Goal: Task Accomplishment & Management: Manage account settings

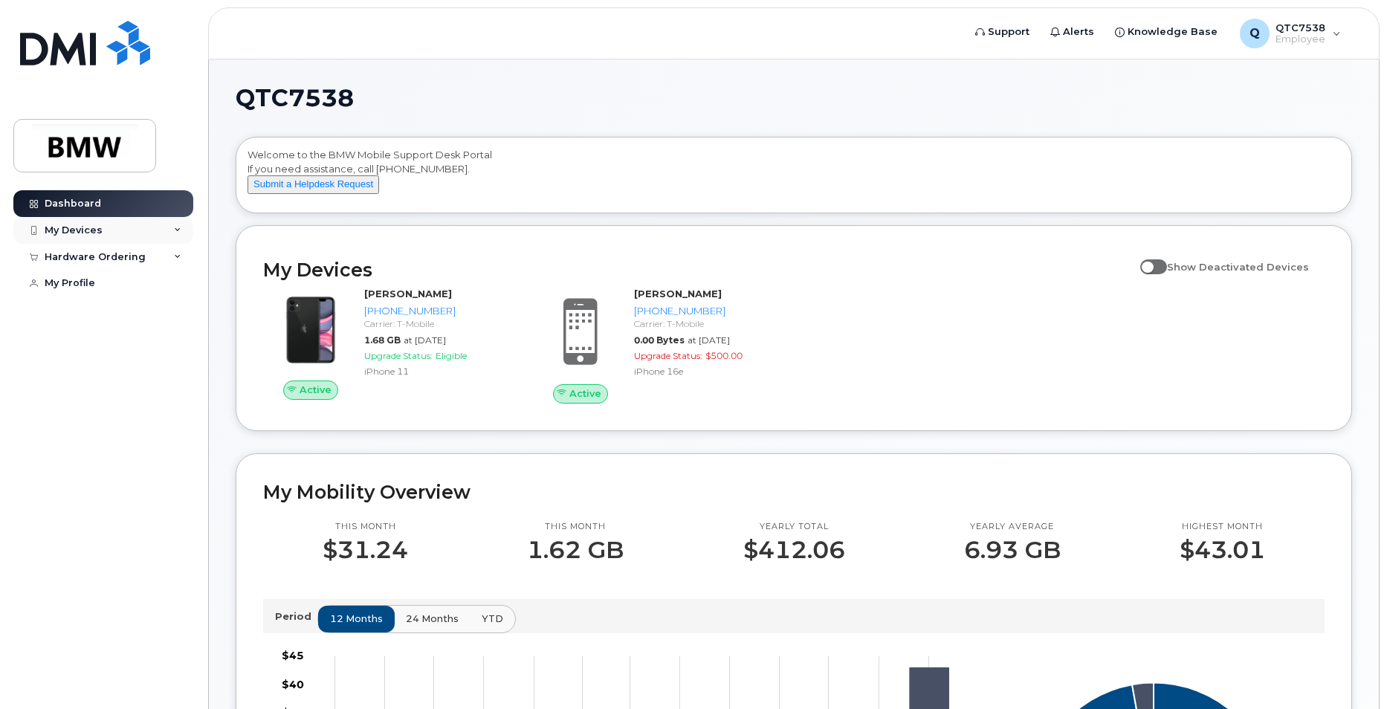
click at [100, 230] on div "My Devices" at bounding box center [74, 230] width 58 height 12
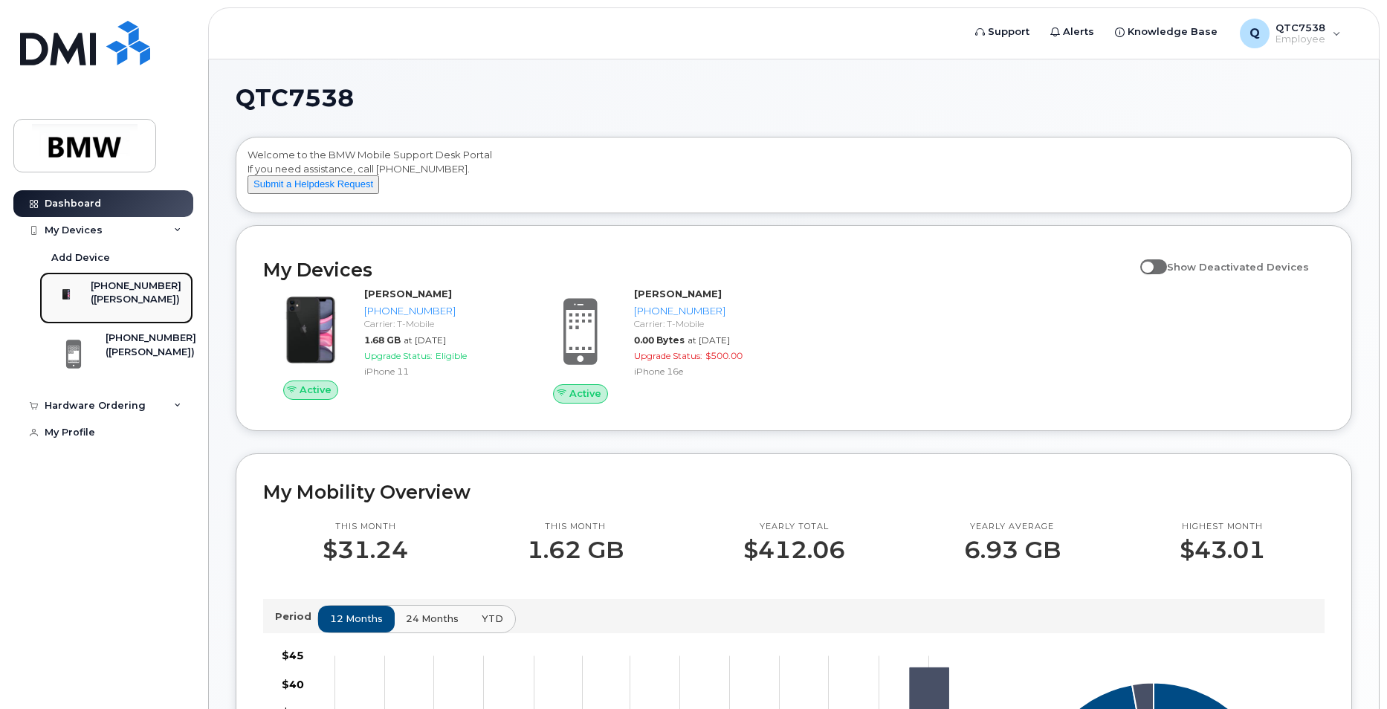
click at [127, 293] on div "([PERSON_NAME])" at bounding box center [136, 299] width 91 height 13
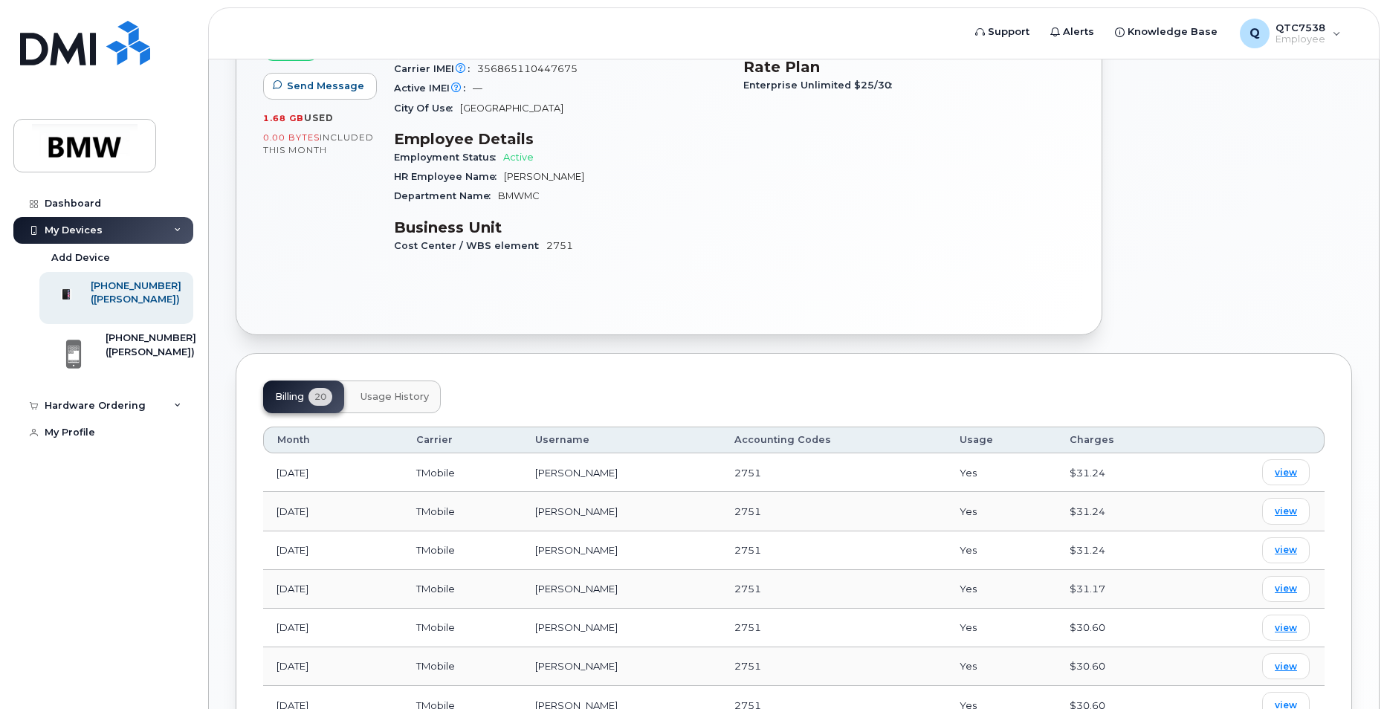
scroll to position [297, 0]
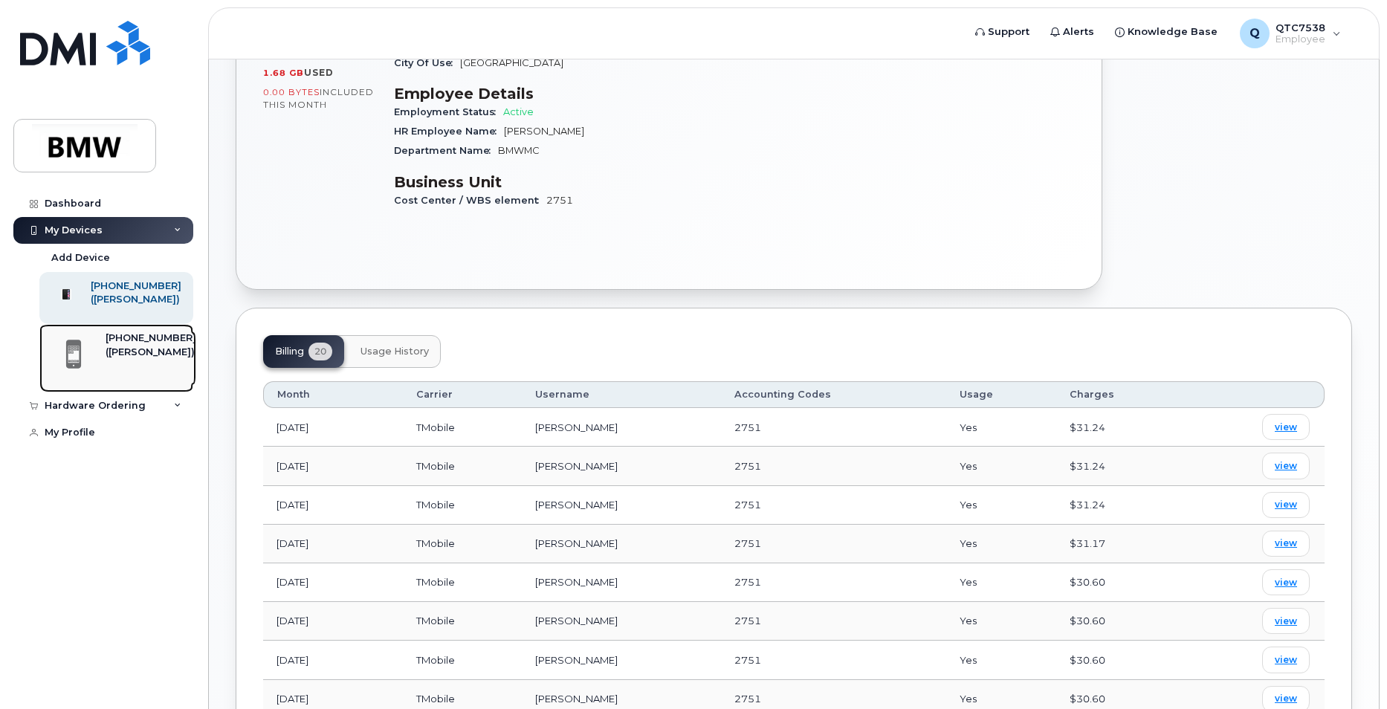
click at [154, 345] on div "[PHONE_NUMBER]" at bounding box center [151, 337] width 91 height 13
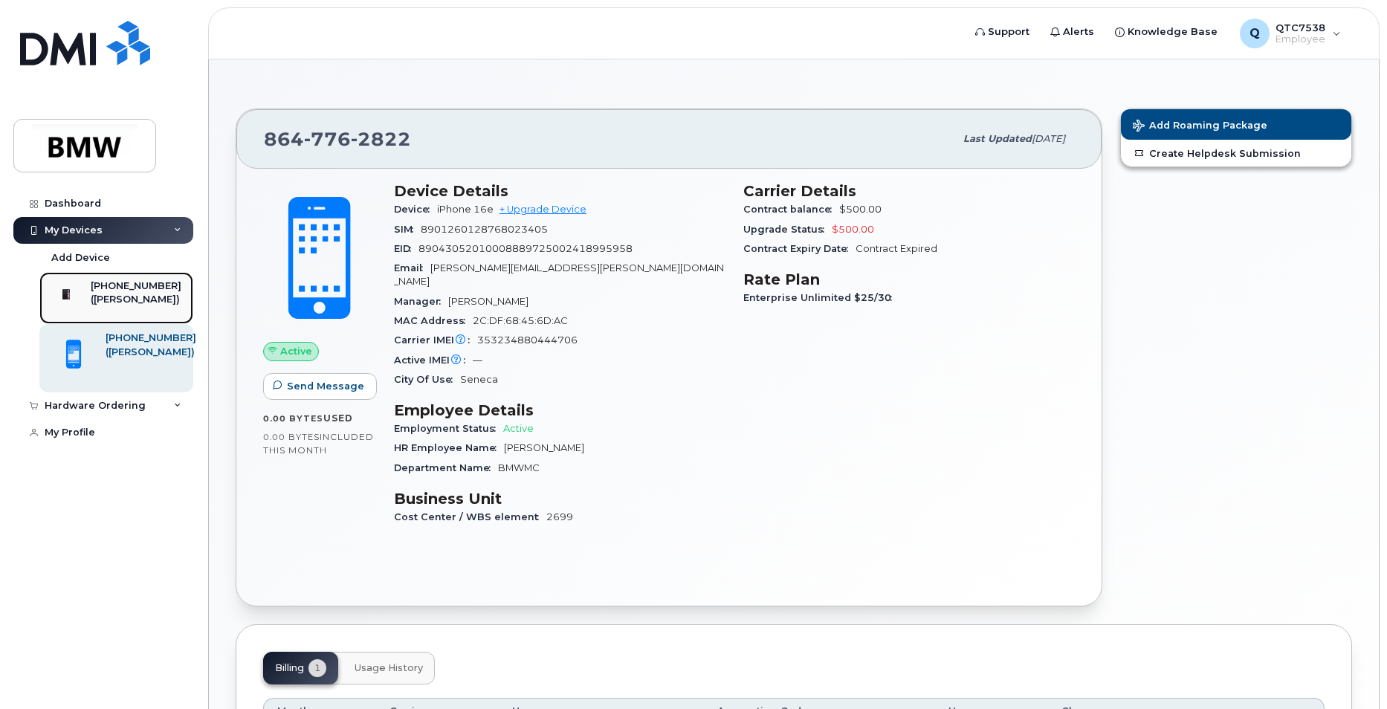
click at [108, 299] on div "([PERSON_NAME])" at bounding box center [136, 299] width 91 height 13
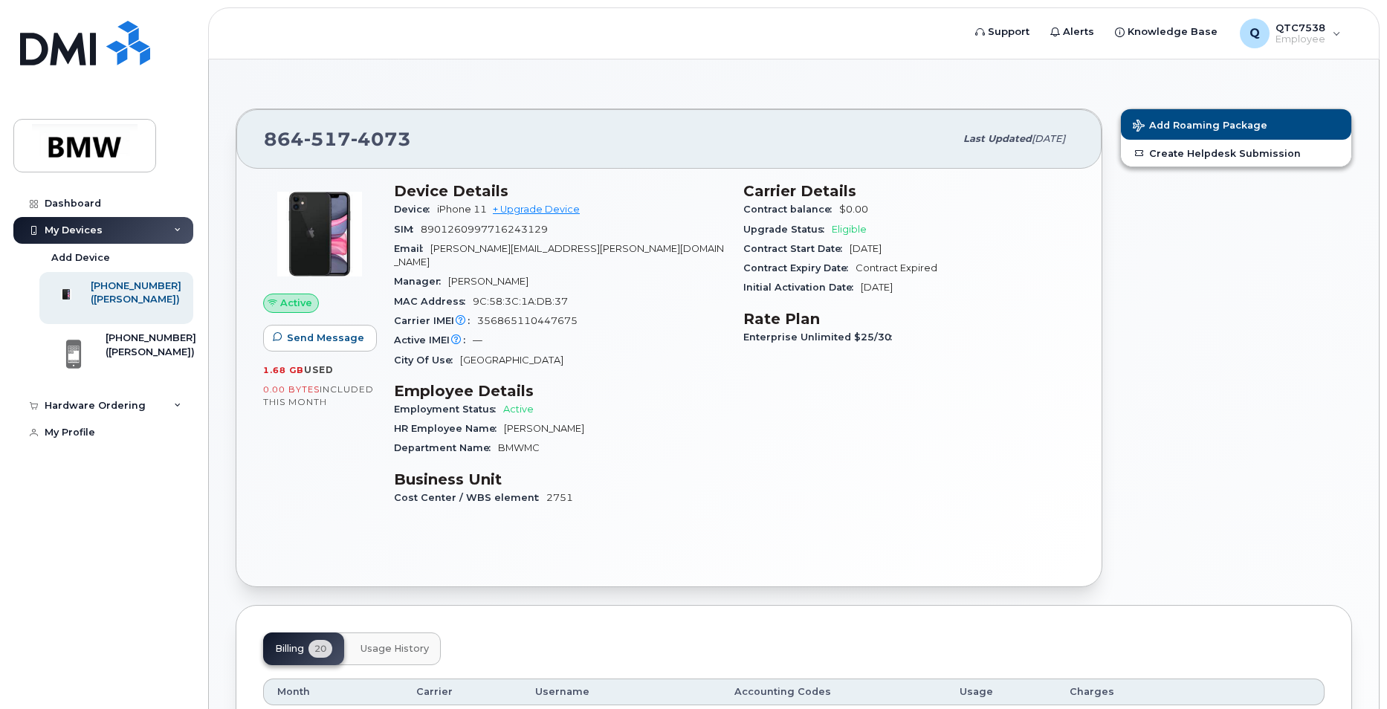
click at [307, 304] on span "Active" at bounding box center [296, 303] width 32 height 14
click at [73, 203] on div "Dashboard" at bounding box center [73, 204] width 56 height 12
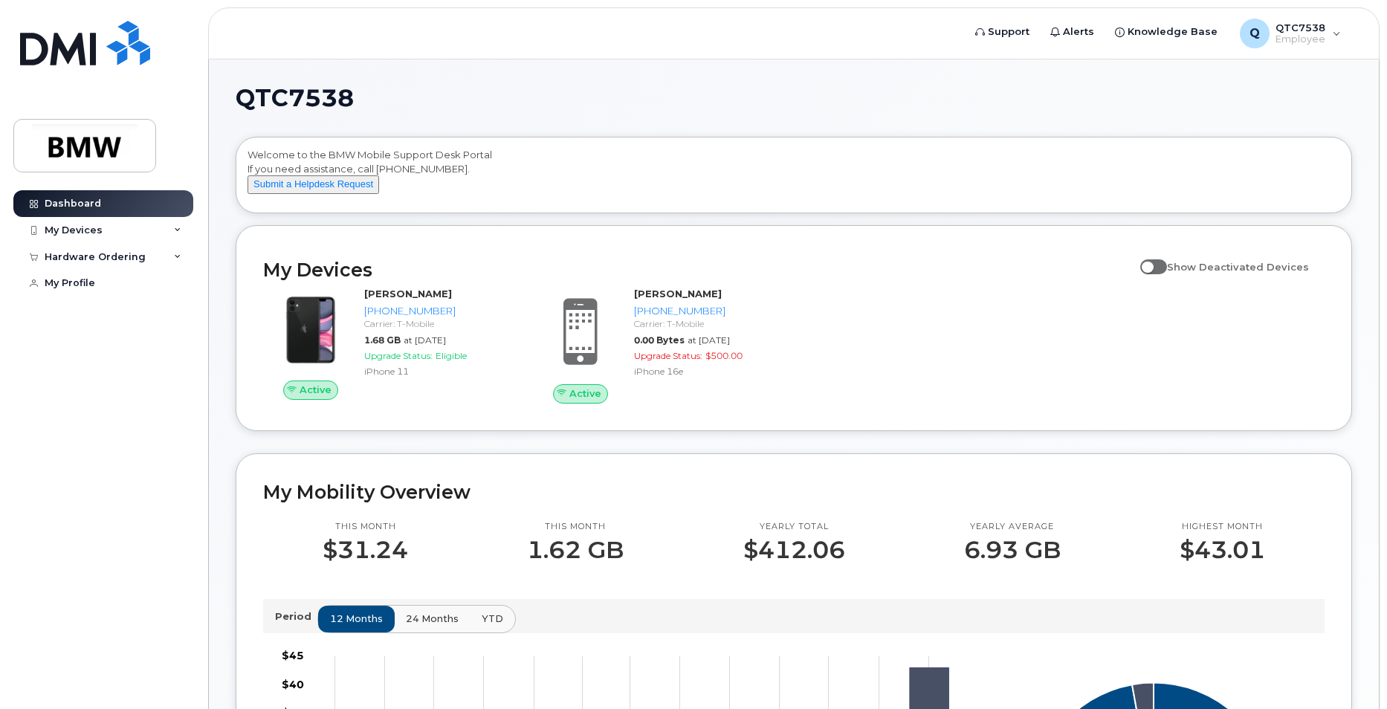
click at [1161, 274] on span at bounding box center [1153, 266] width 27 height 15
click at [1152, 265] on input "Show Deactivated Devices" at bounding box center [1146, 259] width 12 height 12
click at [1167, 274] on span at bounding box center [1153, 266] width 27 height 15
click at [1152, 265] on input "Show Deactivated Devices" at bounding box center [1146, 259] width 12 height 12
checkbox input "false"
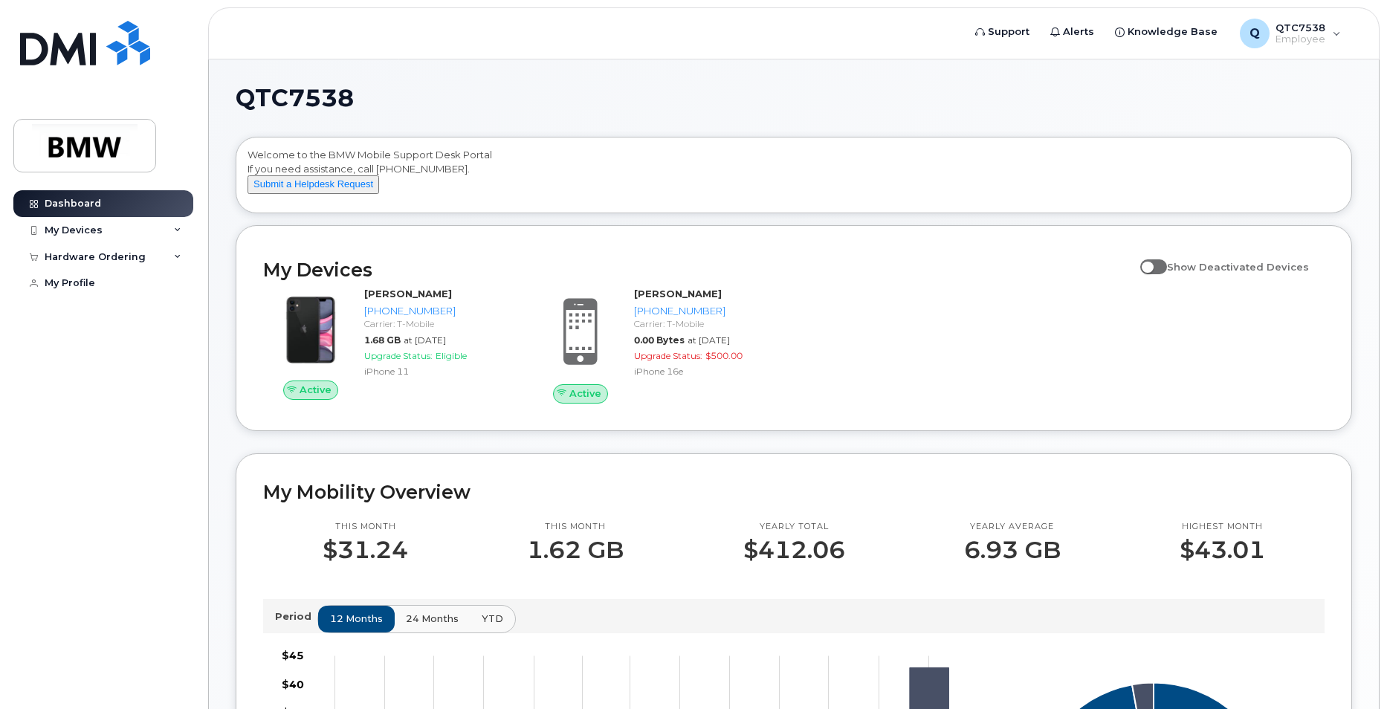
drag, startPoint x: 676, startPoint y: 335, endPoint x: 911, endPoint y: 279, distance: 241.5
click at [911, 279] on h2 "My Devices" at bounding box center [697, 270] width 869 height 22
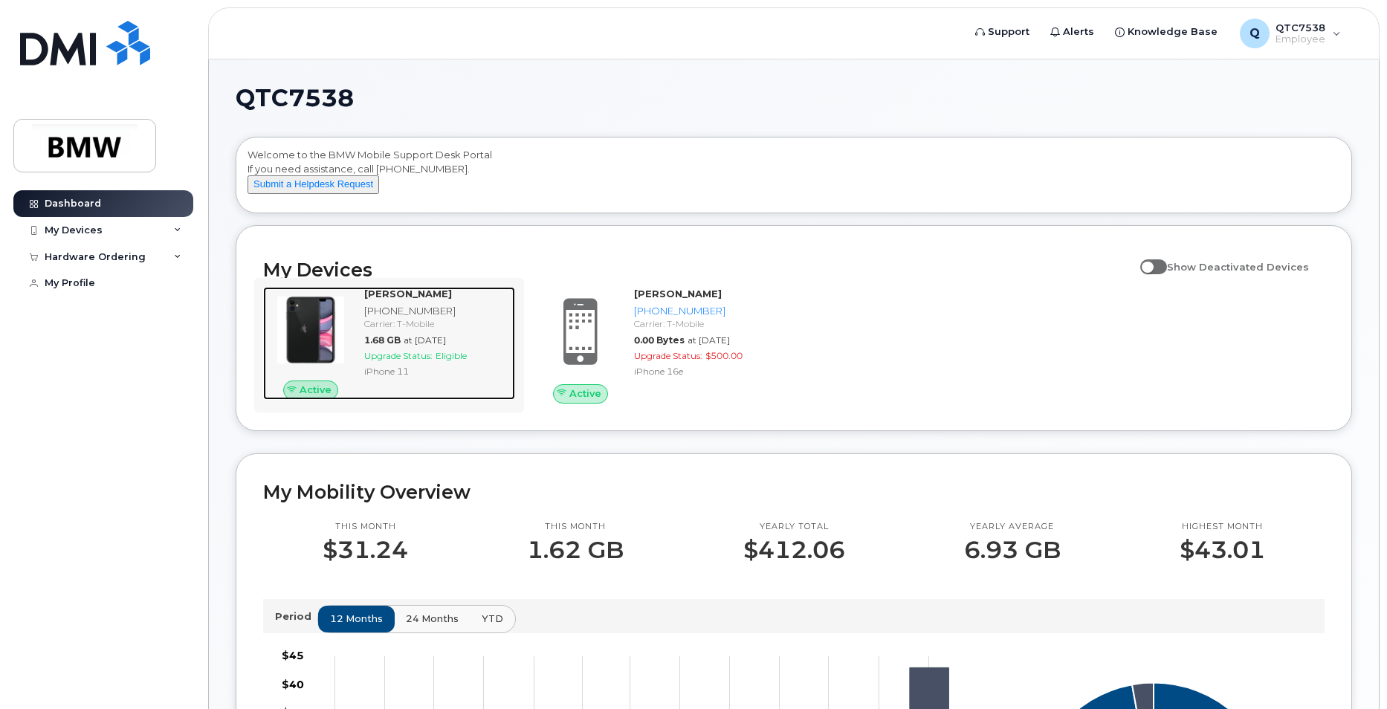
click at [311, 397] on span "Active" at bounding box center [315, 390] width 32 height 14
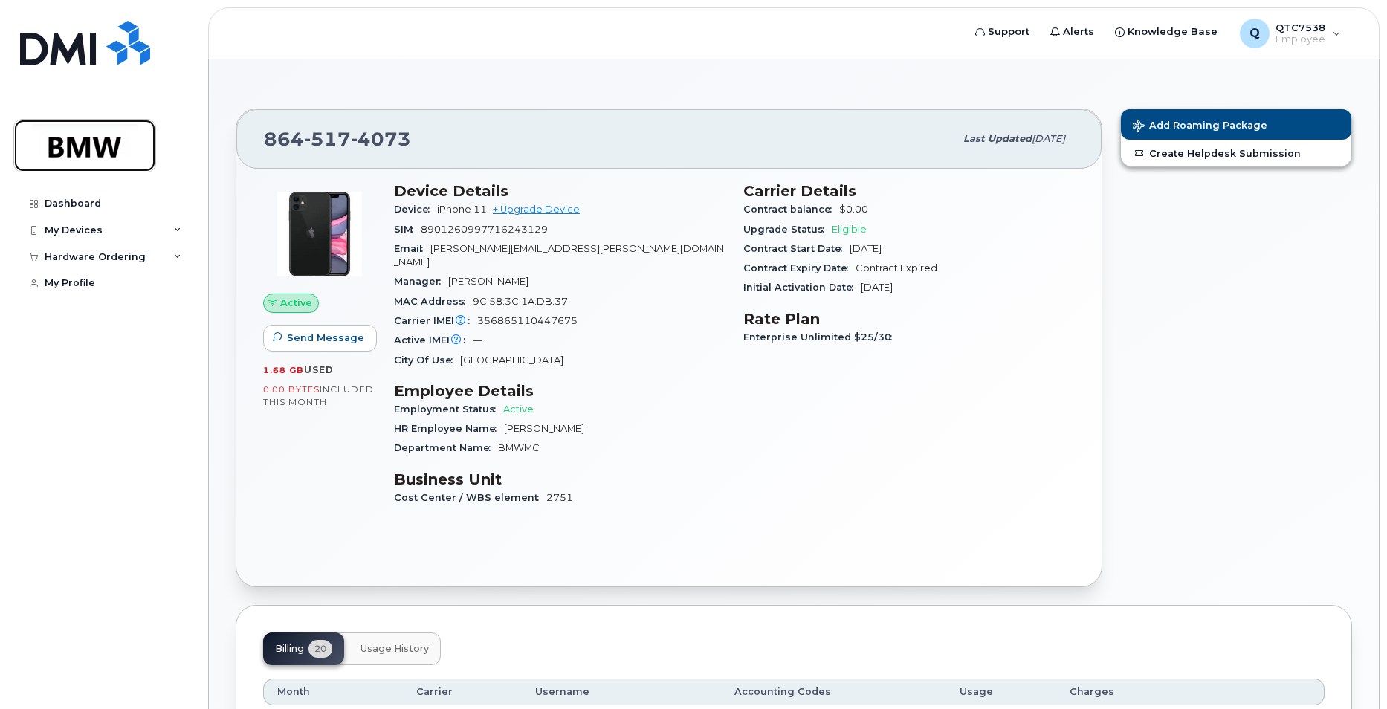
click at [106, 149] on img at bounding box center [84, 145] width 114 height 43
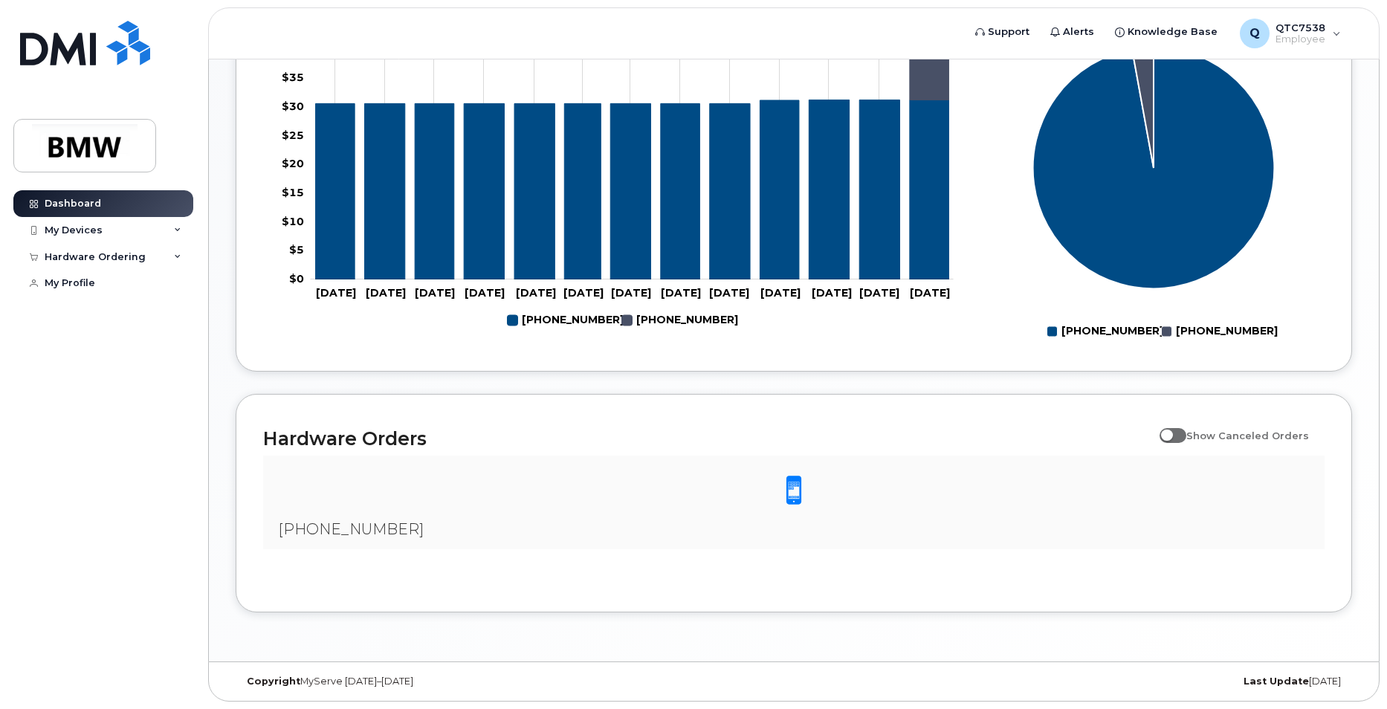
scroll to position [129, 0]
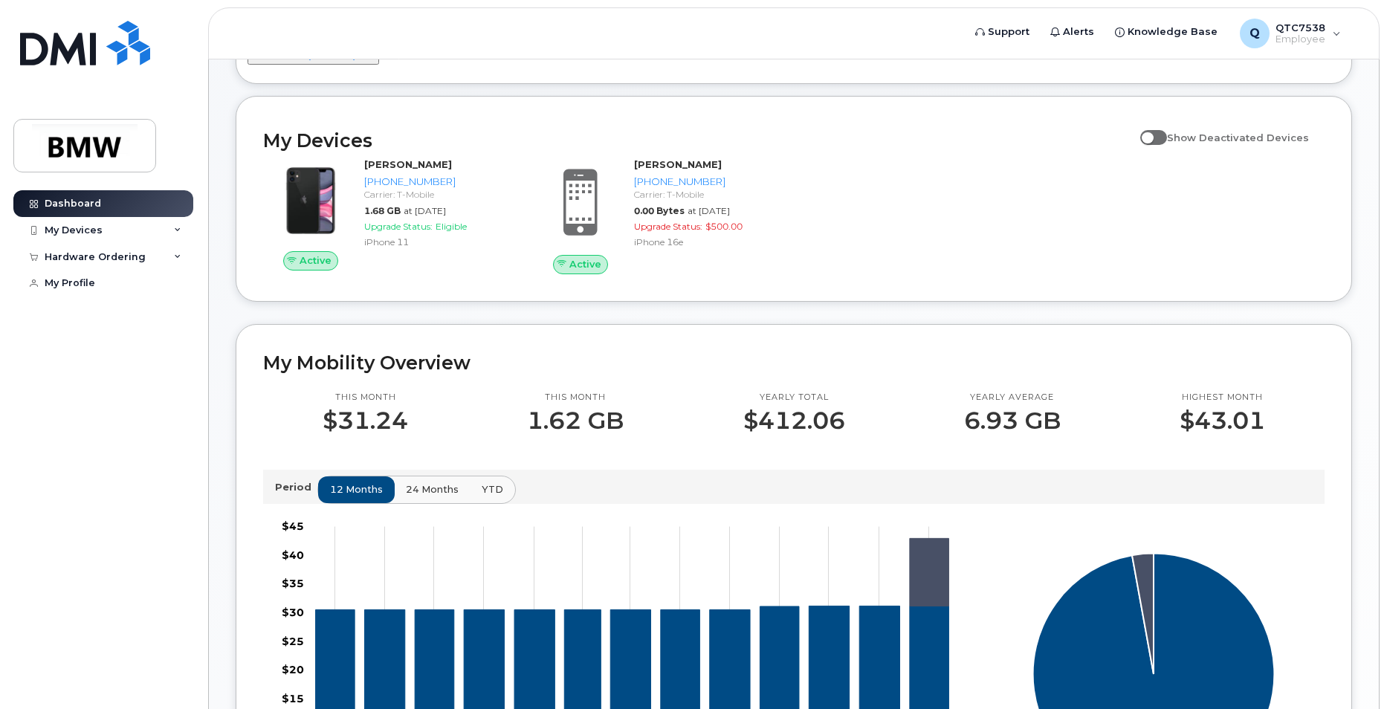
drag, startPoint x: 425, startPoint y: 227, endPoint x: 1077, endPoint y: 207, distance: 652.7
click at [1077, 207] on div "Active [PERSON_NAME] [PHONE_NUMBER] Carrier: T-Mobile 1.68 GB at [DATE] Upgrade…" at bounding box center [793, 216] width 1079 height 134
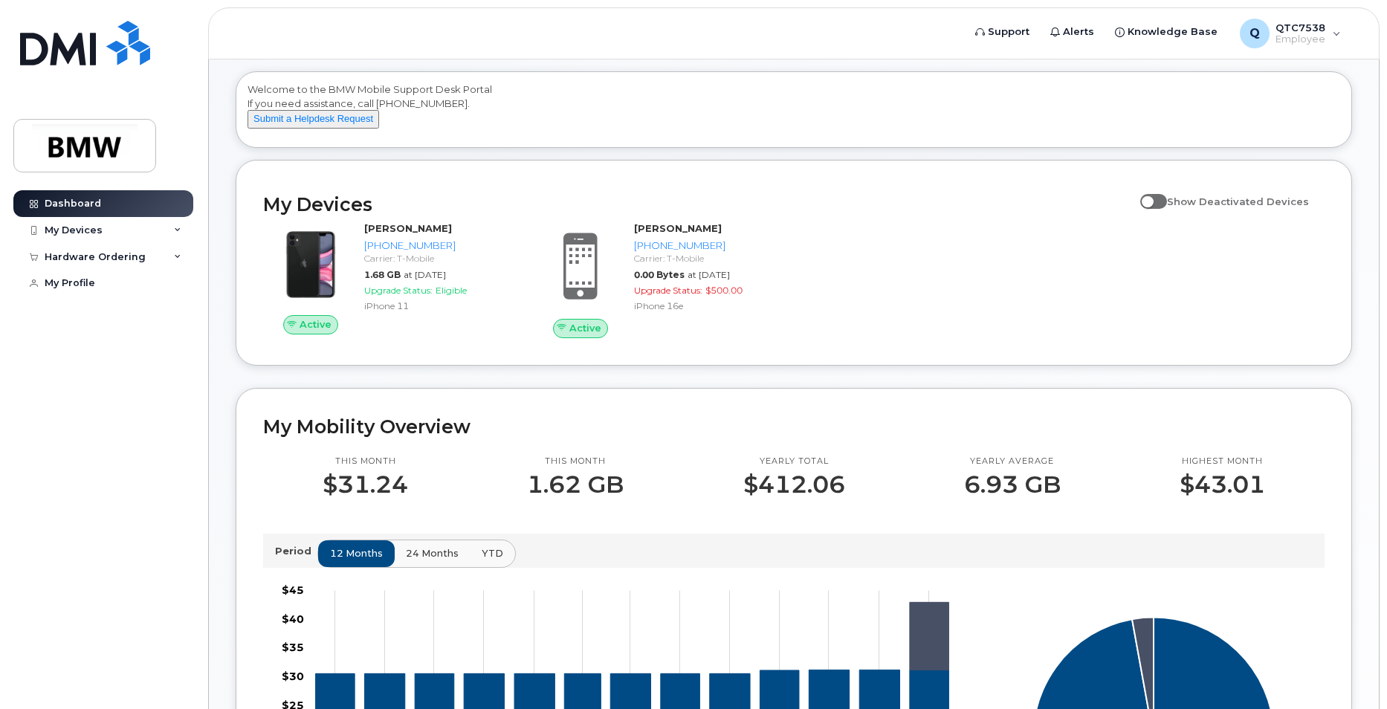
scroll to position [0, 0]
